Goal: Navigation & Orientation: Find specific page/section

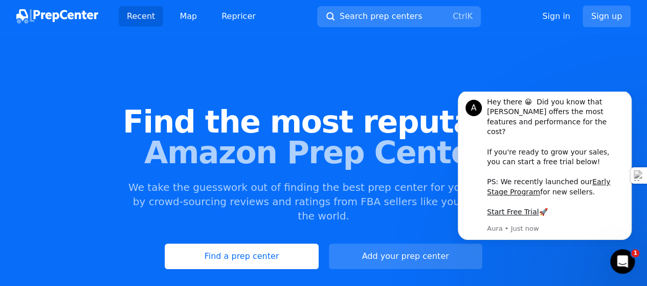
click at [65, 141] on span "Amazon Prep Centers" at bounding box center [323, 152] width 614 height 31
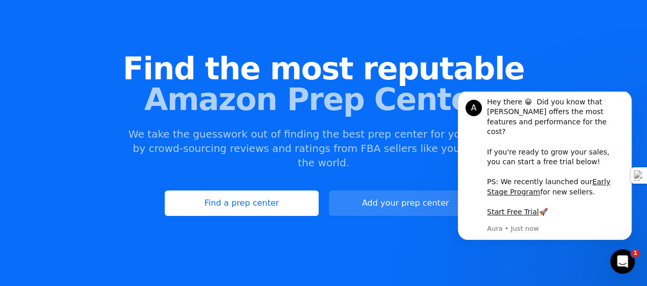
scroll to position [153, 0]
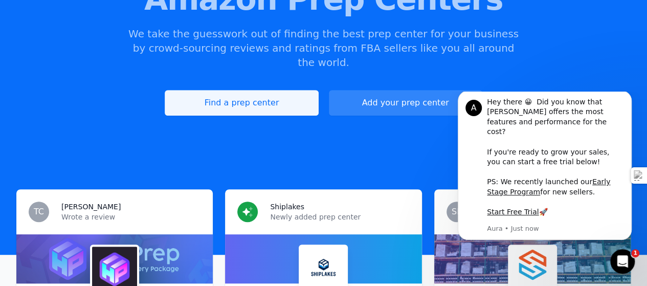
click at [278, 90] on link "Find a prep center" at bounding box center [241, 103] width 153 height 26
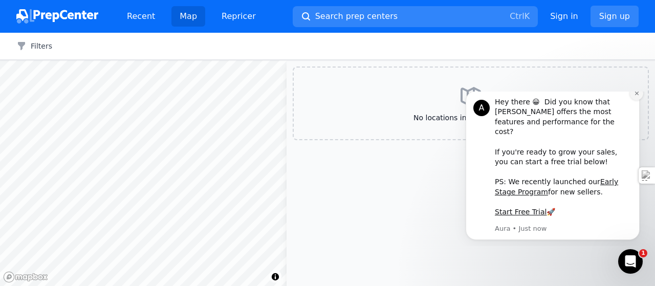
click at [636, 96] on icon "Dismiss notification" at bounding box center [637, 94] width 6 height 6
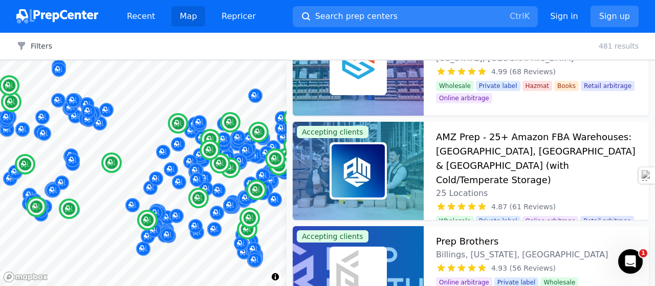
scroll to position [205, 0]
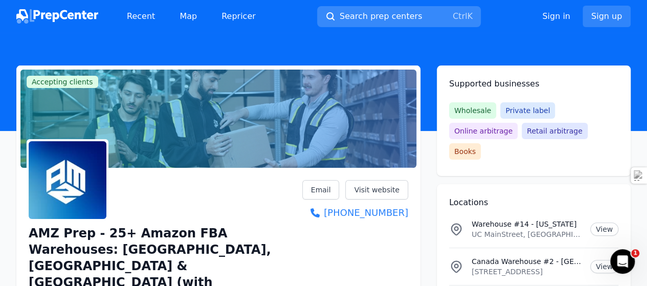
click at [372, 12] on span "Search prep centers" at bounding box center [381, 16] width 82 height 12
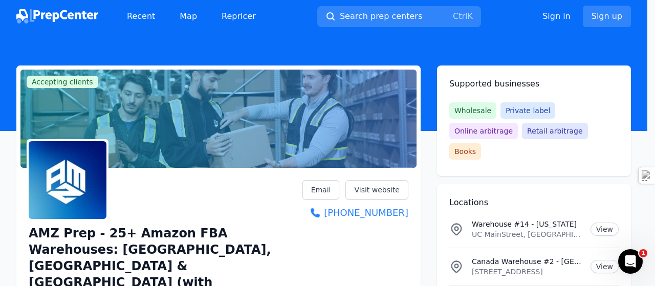
click at [566, 131] on div at bounding box center [327, 143] width 655 height 286
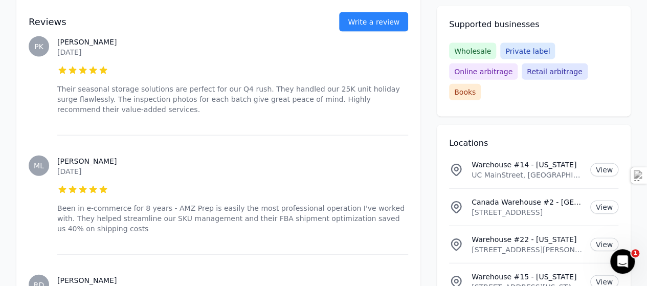
scroll to position [1176, 0]
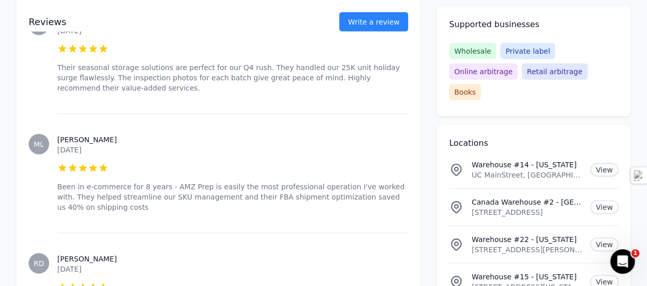
click at [606, 163] on link "View" at bounding box center [604, 169] width 28 height 13
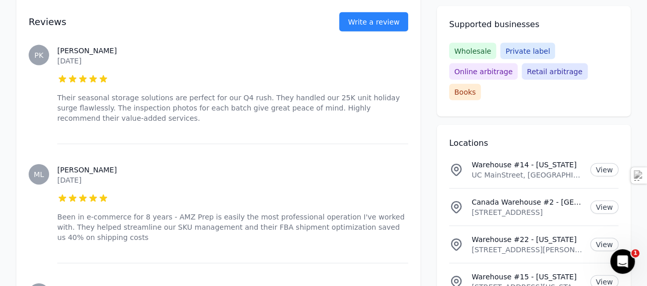
scroll to position [1125, 0]
